Goal: Transaction & Acquisition: Purchase product/service

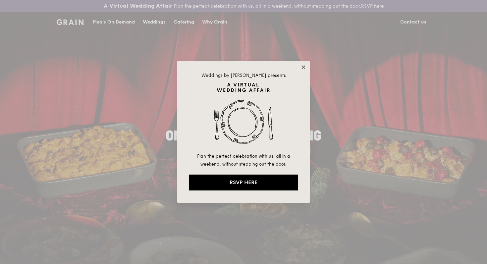
click at [303, 66] on icon at bounding box center [303, 67] width 6 height 6
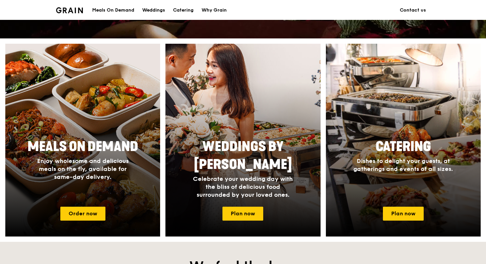
scroll to position [319, 0]
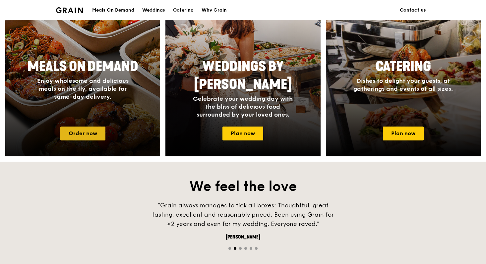
click at [83, 132] on link "Order now" at bounding box center [82, 134] width 45 height 14
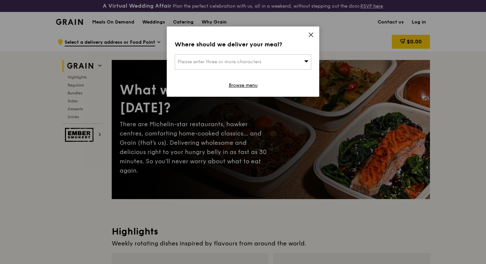
click at [277, 68] on div "Please enter three or more characters" at bounding box center [243, 61] width 136 height 15
click at [311, 34] on icon at bounding box center [311, 35] width 6 height 6
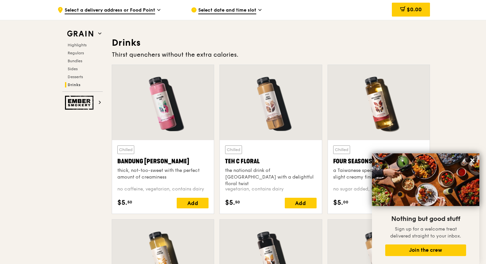
scroll to position [2641, 0]
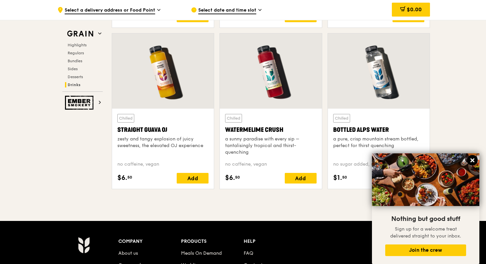
click at [471, 163] on icon at bounding box center [472, 160] width 6 height 6
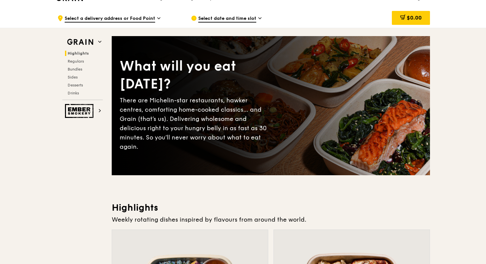
scroll to position [0, 0]
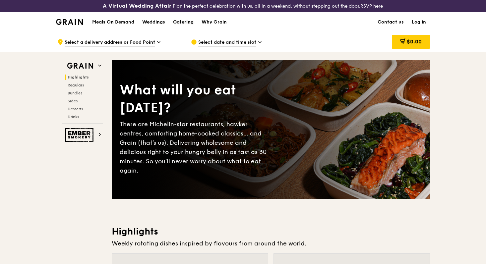
click at [186, 23] on div "Catering" at bounding box center [183, 22] width 21 height 20
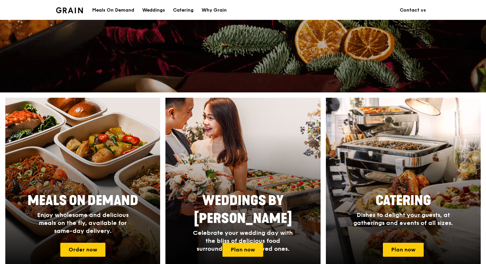
scroll to position [247, 0]
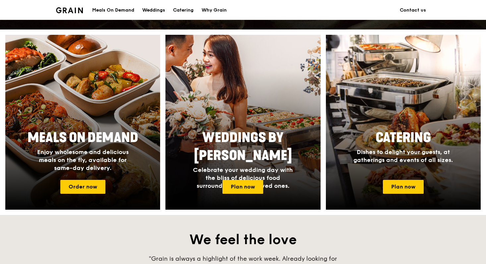
click at [322, 67] on div "Weddings by Grain Celebrate your wedding day with the bliss of delicious food s…" at bounding box center [243, 122] width 160 height 175
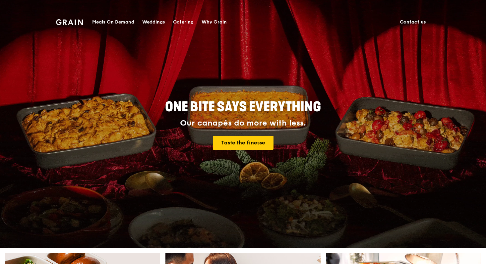
scroll to position [0, 0]
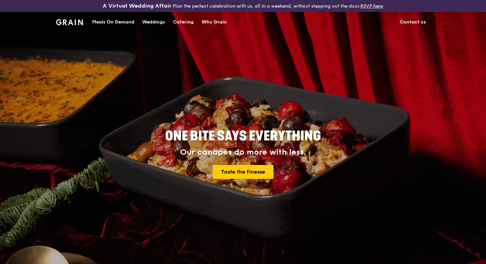
click at [99, 21] on div "Meals On Demand" at bounding box center [113, 22] width 42 height 20
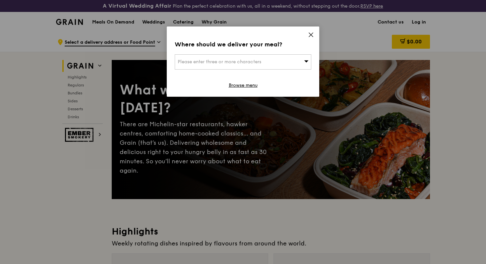
click at [311, 32] on icon at bounding box center [311, 35] width 6 height 6
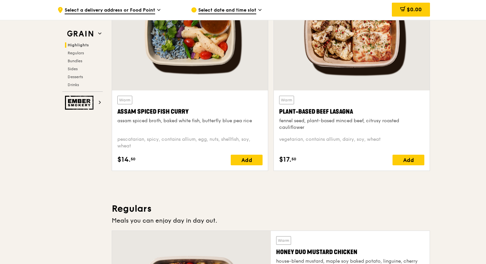
scroll to position [204, 0]
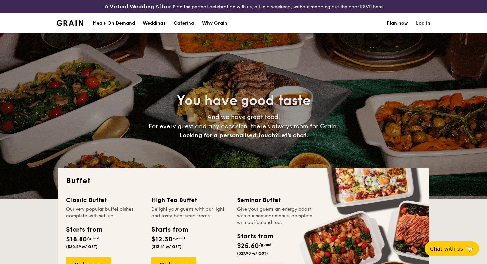
select select
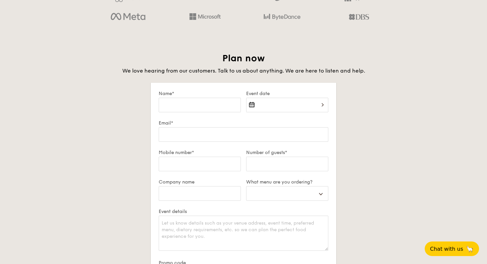
scroll to position [1048, 0]
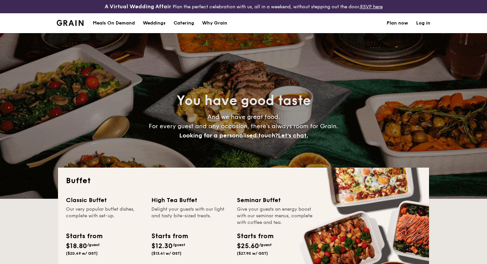
select select
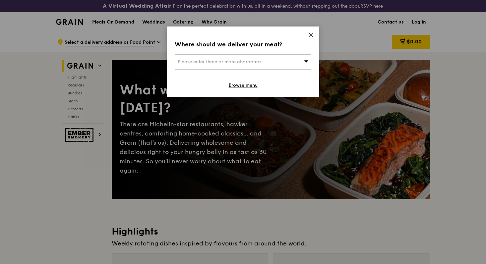
click at [293, 63] on div "Please enter three or more characters" at bounding box center [243, 61] width 136 height 15
click at [292, 60] on input "search" at bounding box center [243, 62] width 136 height 15
type input "068907"
type input "[EMAIL_ADDRESS][DOMAIN_NAME]"
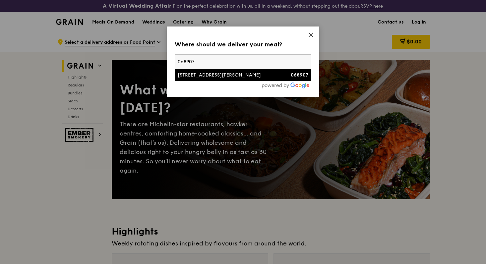
click at [281, 77] on div "068907" at bounding box center [292, 75] width 33 height 7
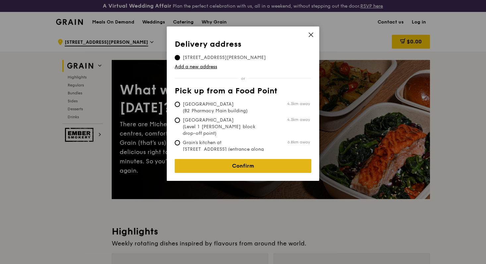
click at [255, 163] on link "Confirm" at bounding box center [243, 166] width 136 height 14
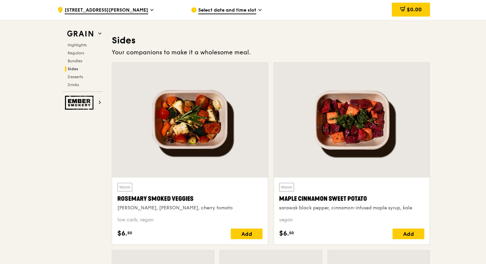
scroll to position [1528, 0]
